Goal: Obtain resource: Obtain resource

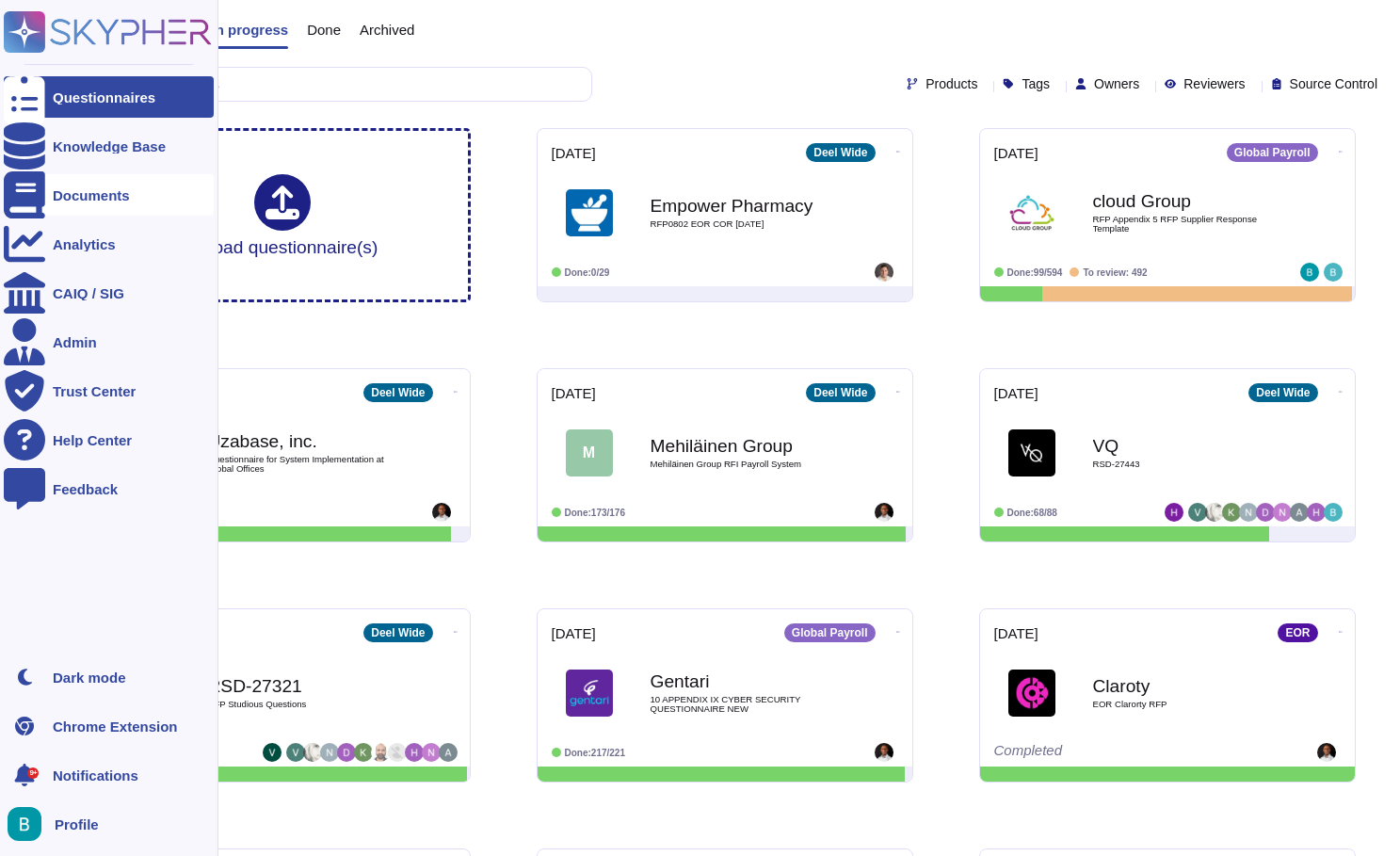
click at [49, 204] on div "Documents" at bounding box center [108, 194] width 209 height 41
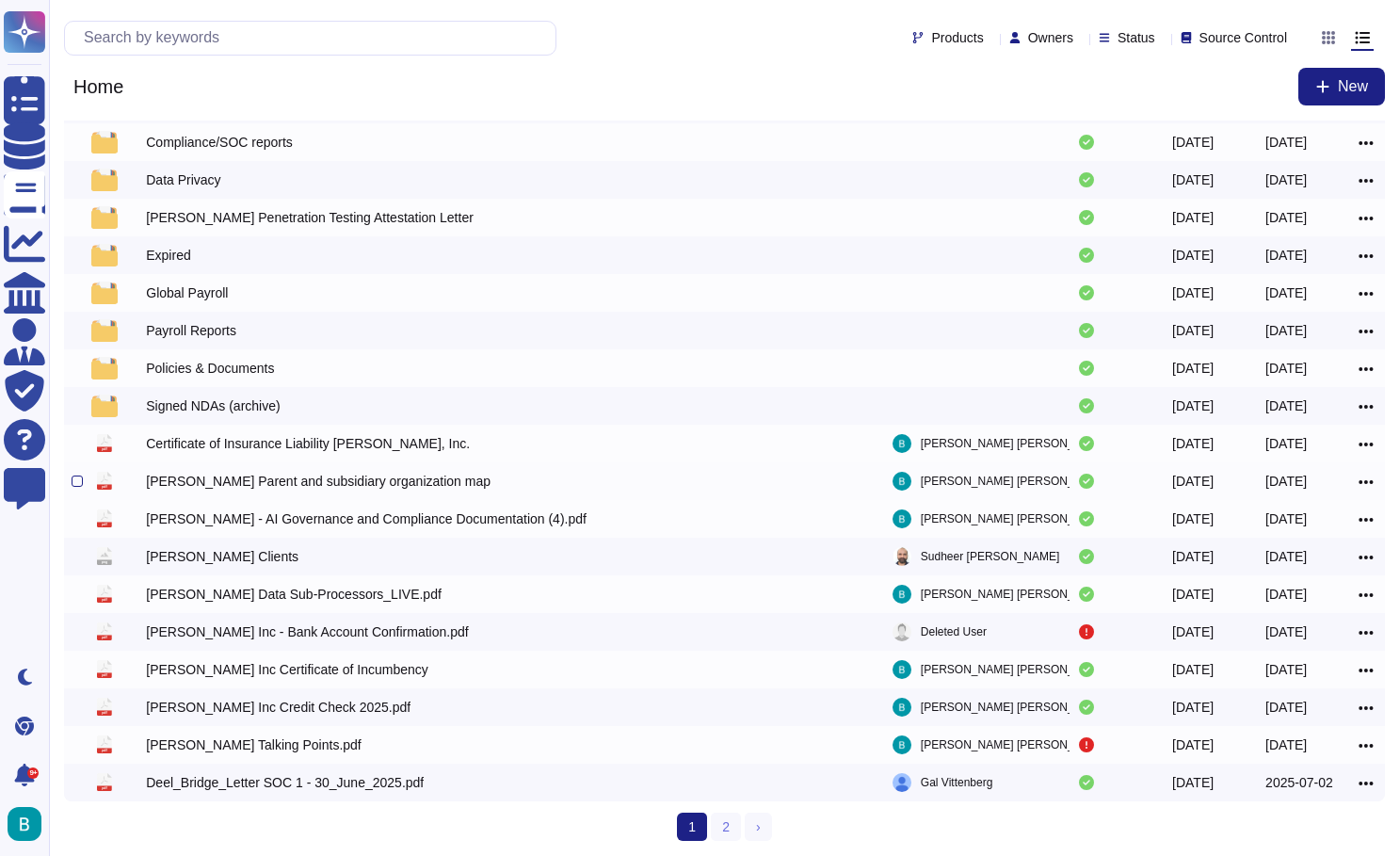
scroll to position [102, 0]
click at [731, 828] on link "2" at bounding box center [725, 826] width 30 height 29
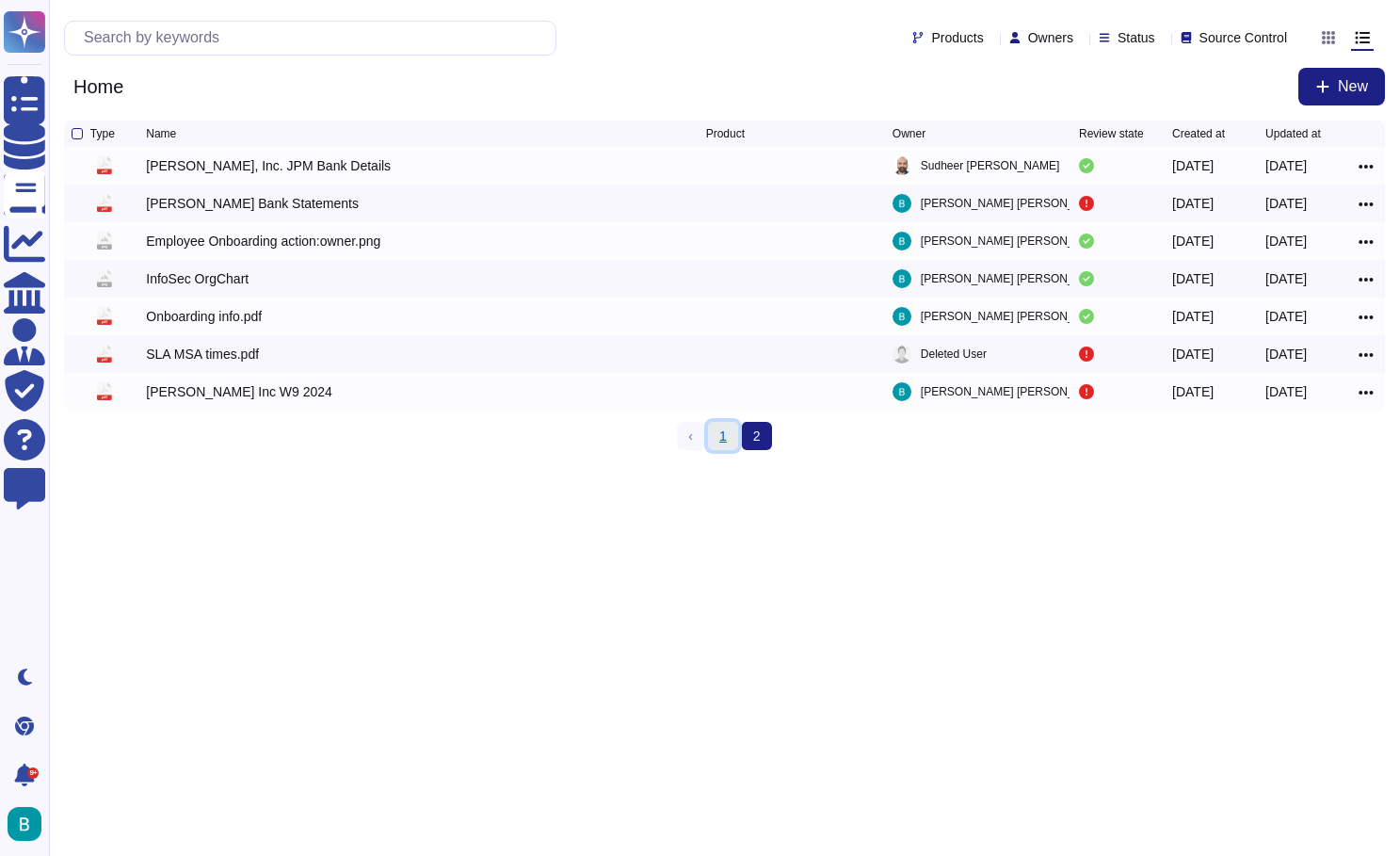
click at [711, 438] on link "1" at bounding box center [722, 436] width 30 height 29
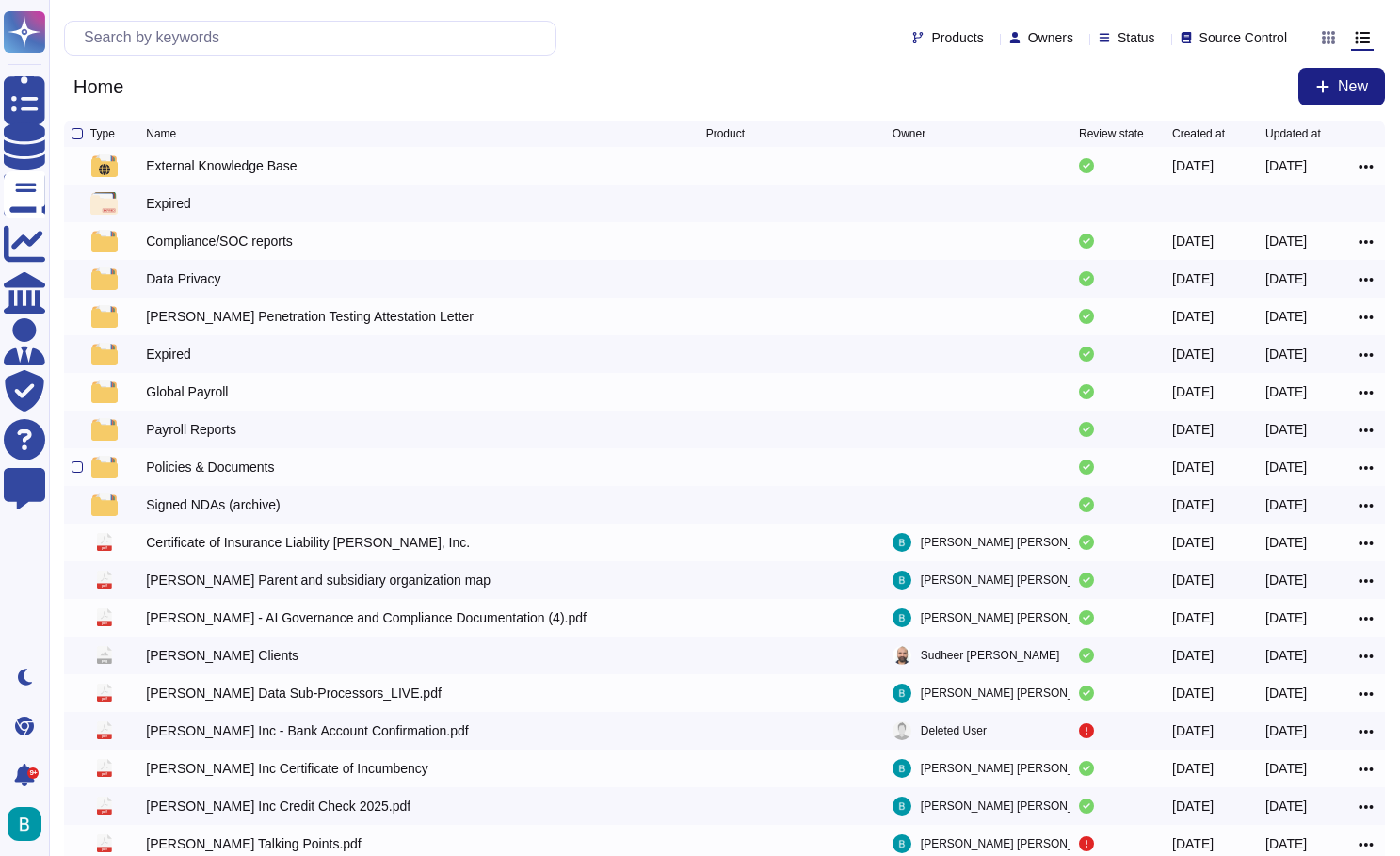
click at [203, 470] on div "Policies & Documents" at bounding box center [210, 467] width 128 height 19
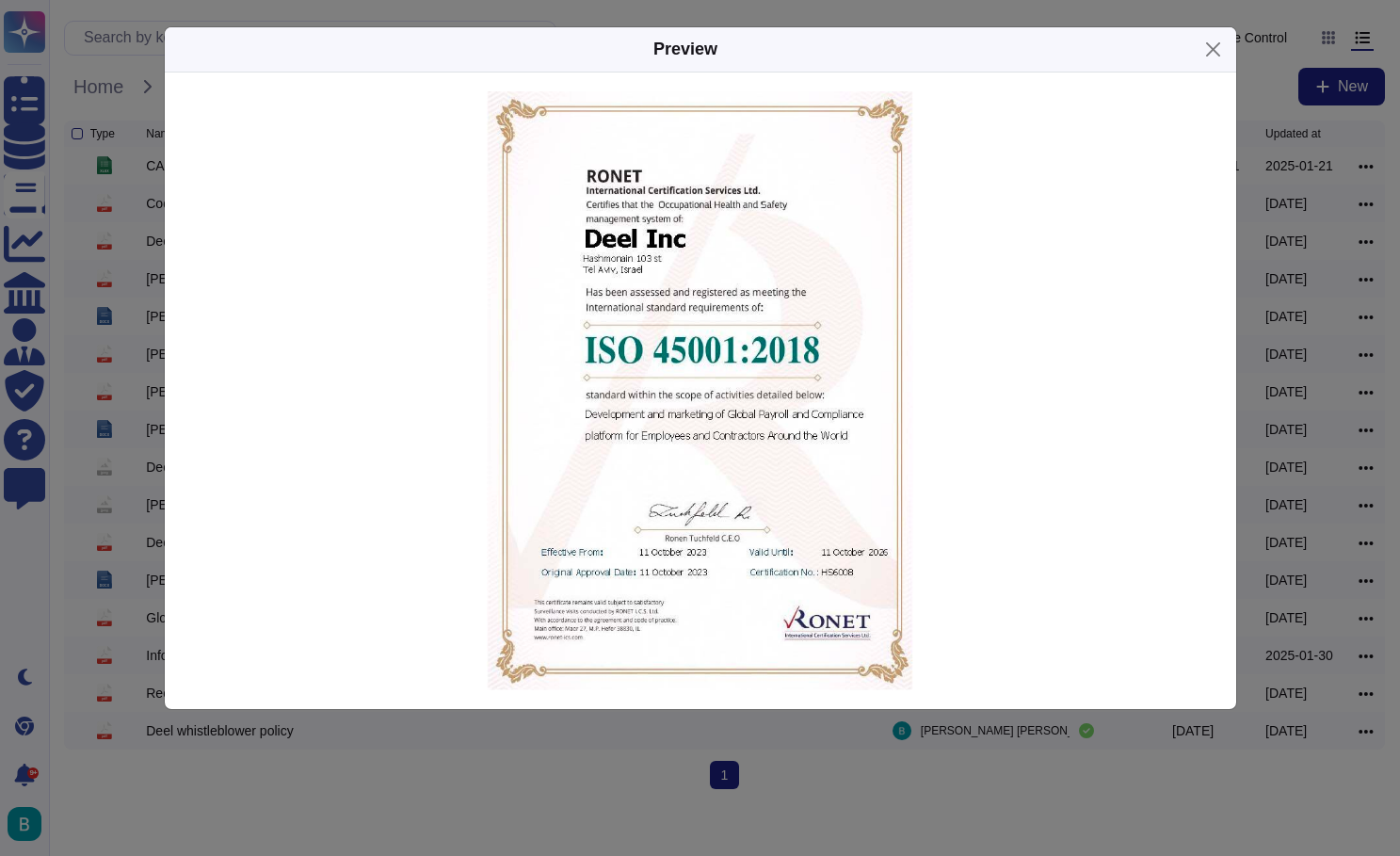
click at [247, 841] on div "Preview" at bounding box center [700, 428] width 1400 height 856
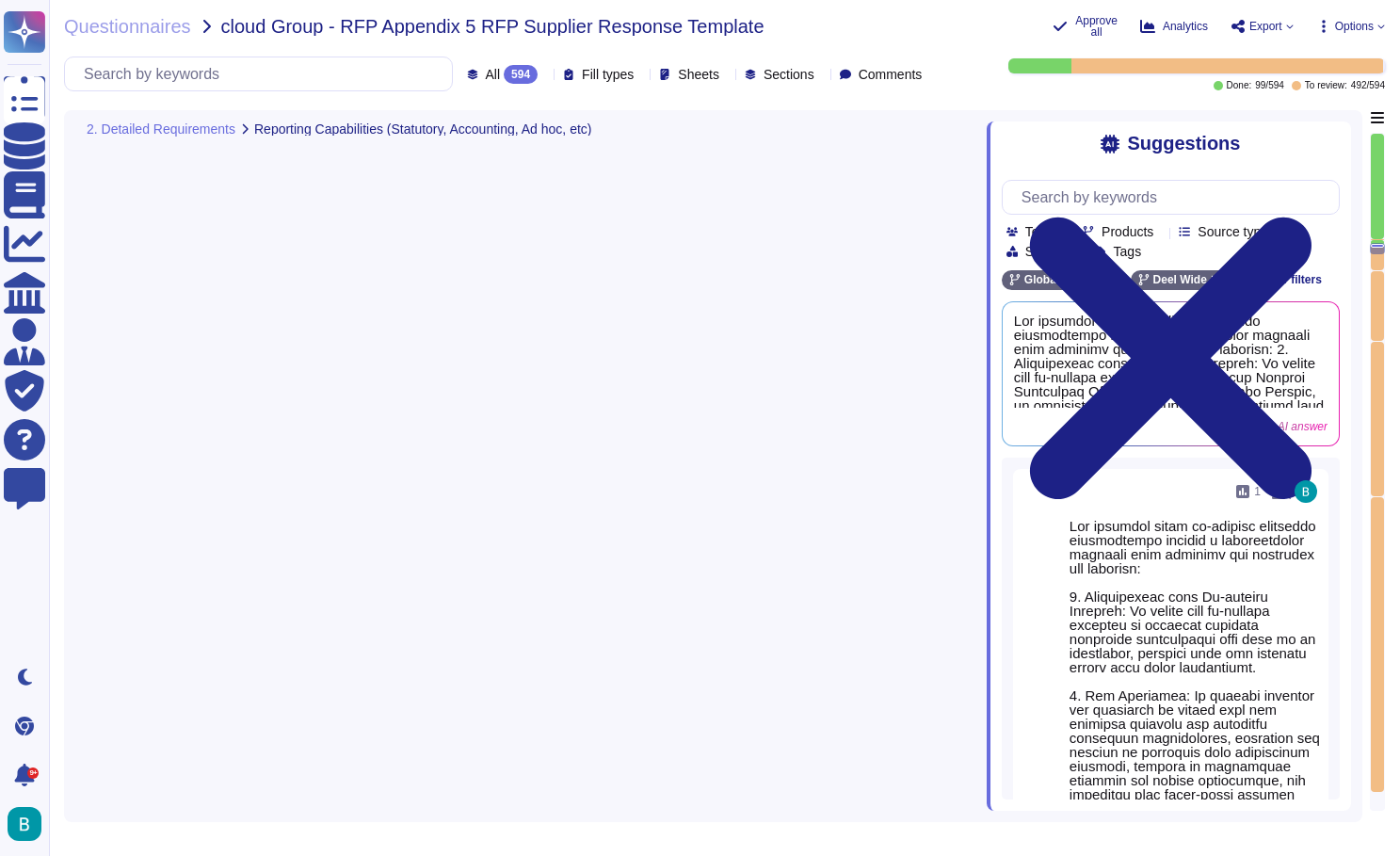
type textarea "Lore ipsumd s ametconsectet adipi el seddoei tempori utlabore et dolo magnaal e…"
type textarea "Our software meets in-country reporting requirements through a comprehensive ap…"
type textarea "[PERSON_NAME] offers a variety of reports suitable for monthly, quarterly, and …"
type textarea "Yes, [PERSON_NAME] system provides dashboard reporting that includes a global c…"
